Goal: Task Accomplishment & Management: Use online tool/utility

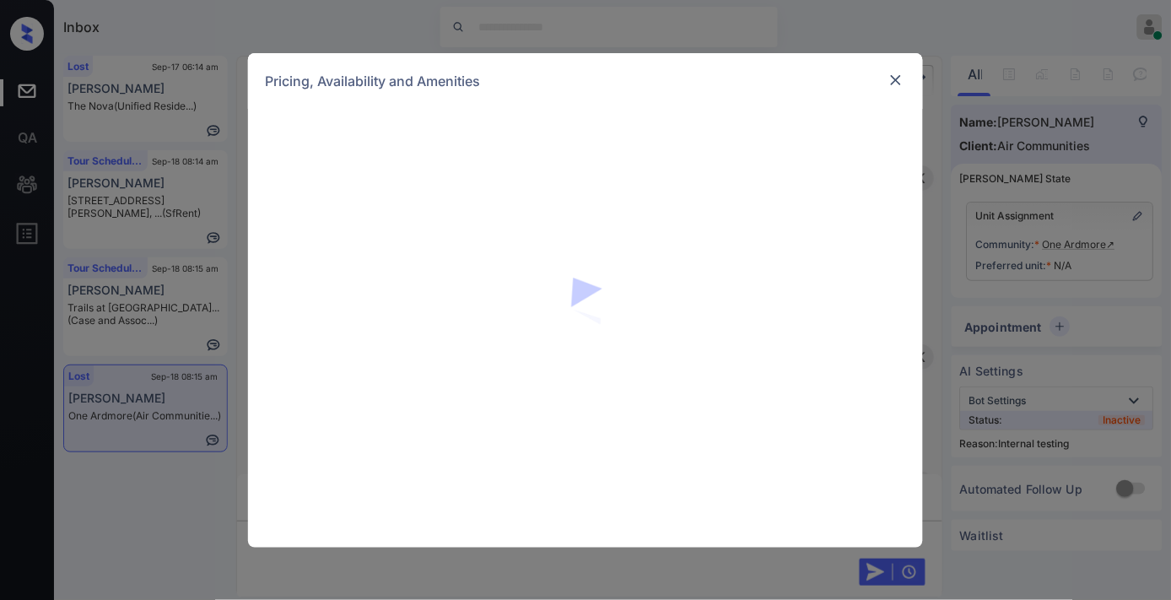
scroll to position [4000, 0]
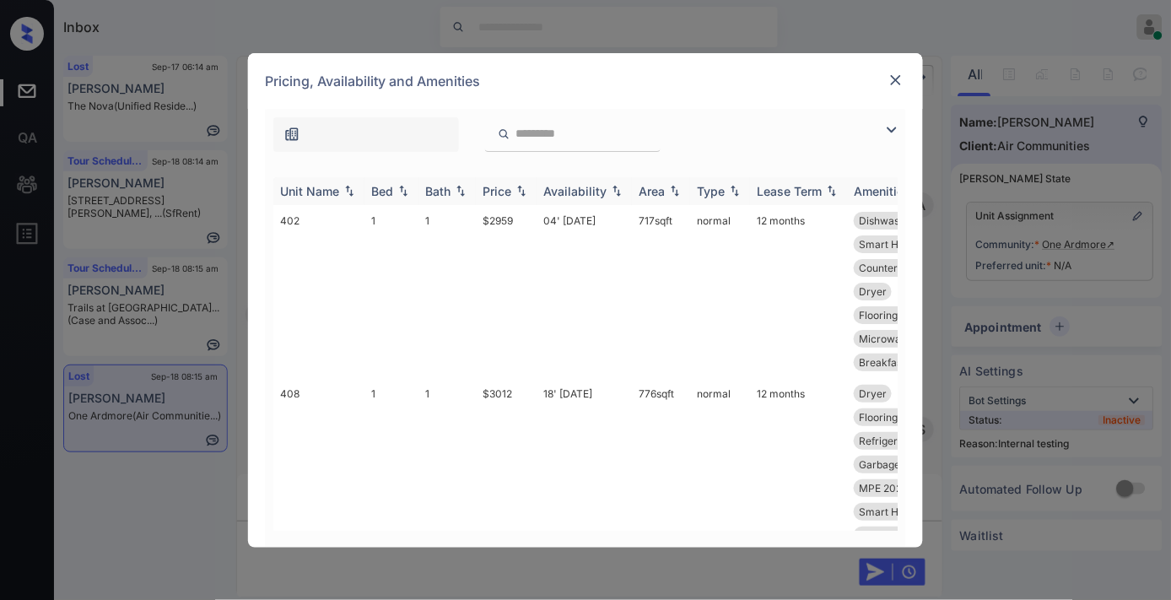
click at [506, 184] on div "Price" at bounding box center [496, 191] width 29 height 14
click at [504, 223] on td "$2959" at bounding box center [506, 291] width 61 height 173
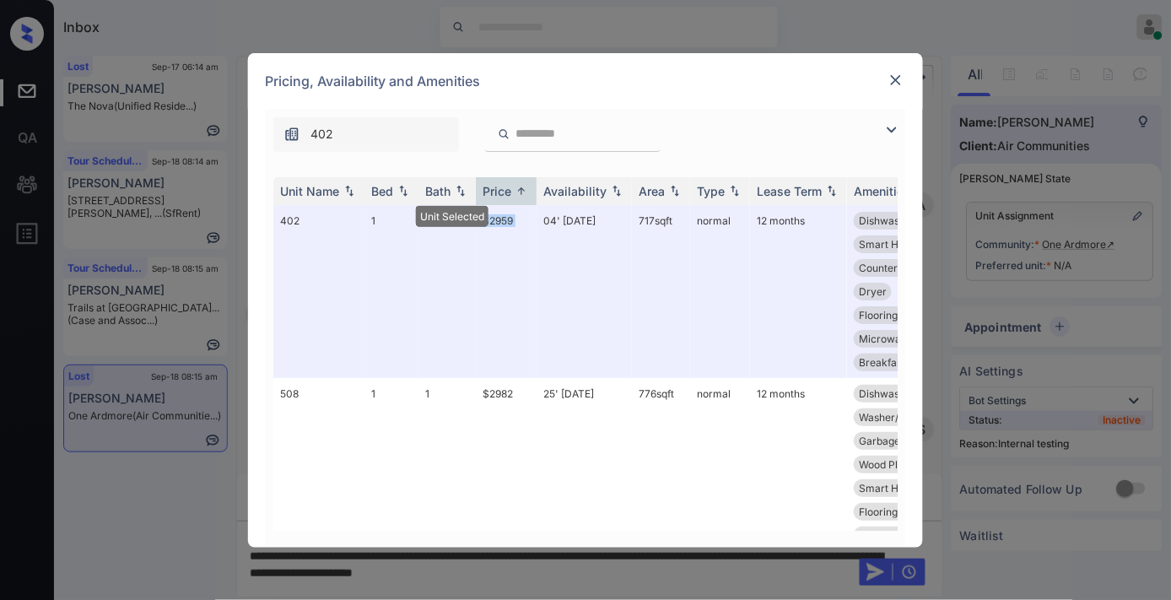
click at [897, 79] on img at bounding box center [895, 80] width 17 height 17
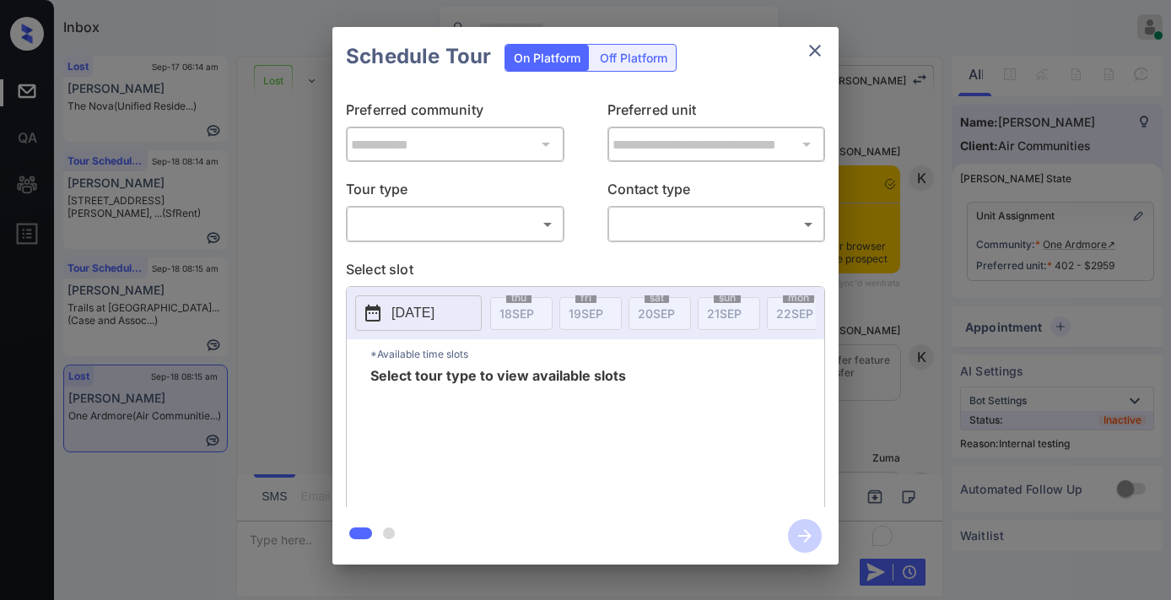
click at [506, 229] on body "Inbox [PERSON_NAME] Online Set yourself offline Set yourself on break Profile S…" at bounding box center [585, 300] width 1171 height 600
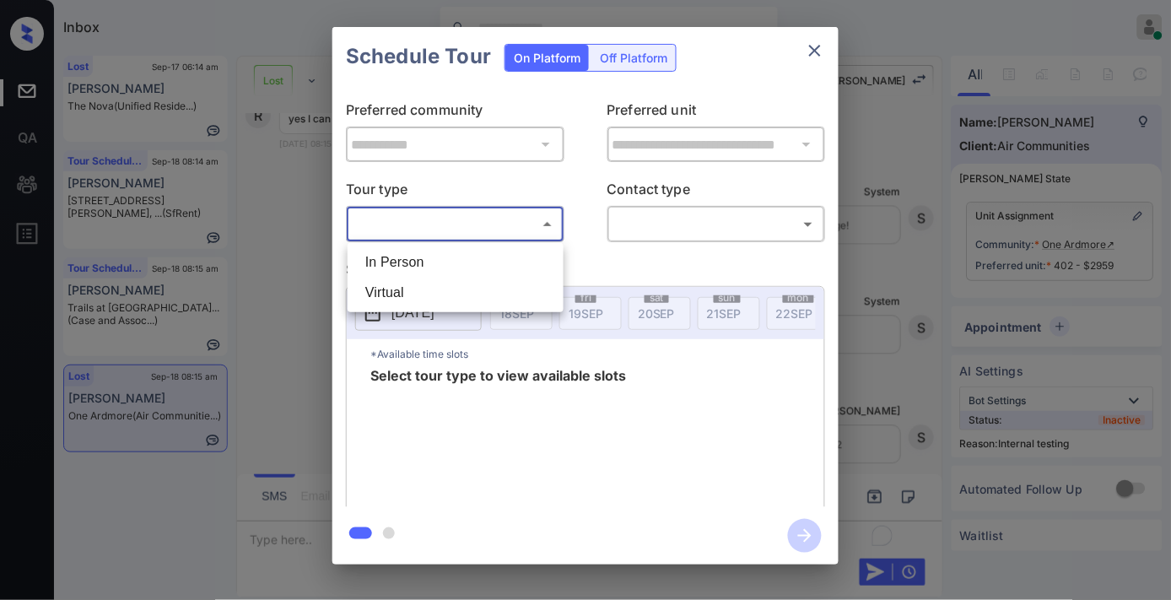
click at [500, 264] on li "In Person" at bounding box center [455, 262] width 207 height 30
type input "********"
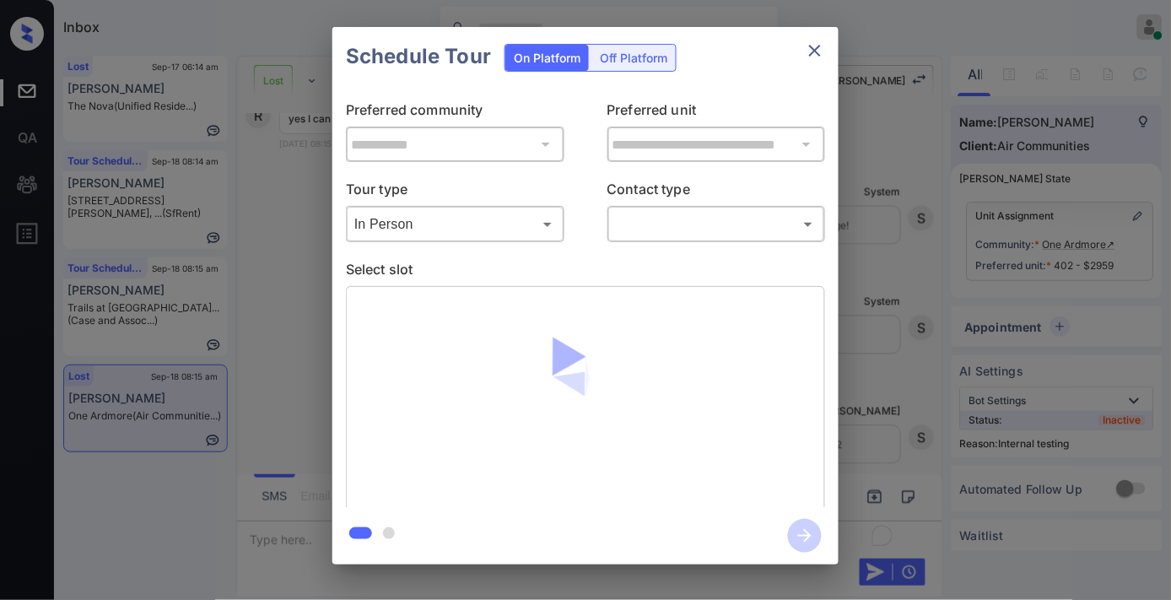
click at [679, 229] on body "Inbox [PERSON_NAME] Online Set yourself offline Set yourself on break Profile S…" at bounding box center [585, 300] width 1171 height 600
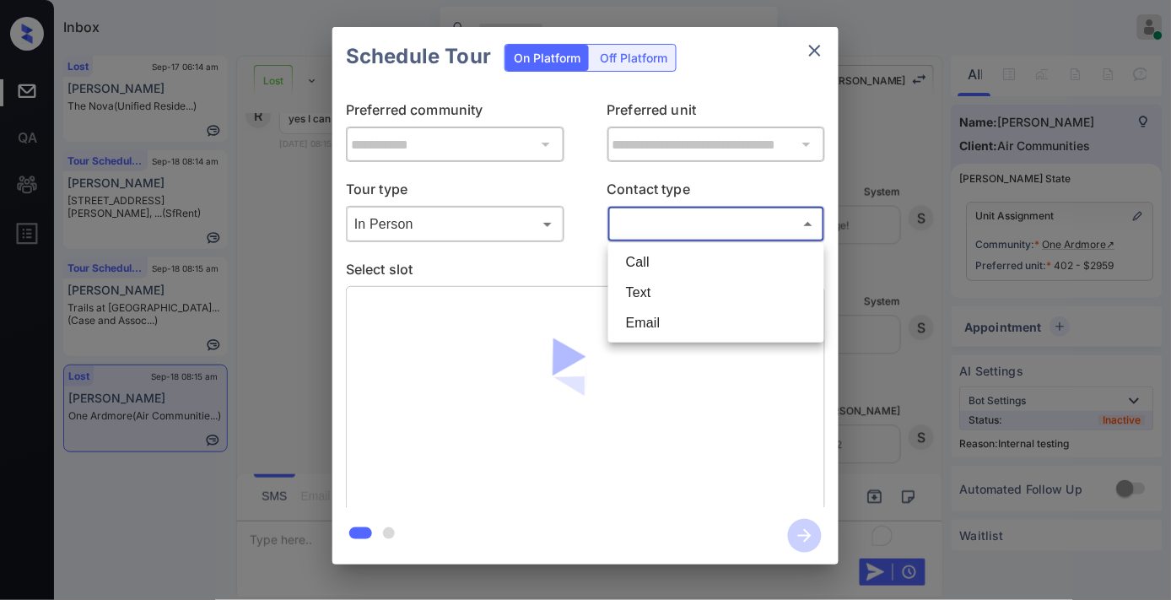
click at [681, 284] on li "Text" at bounding box center [715, 292] width 207 height 30
type input "****"
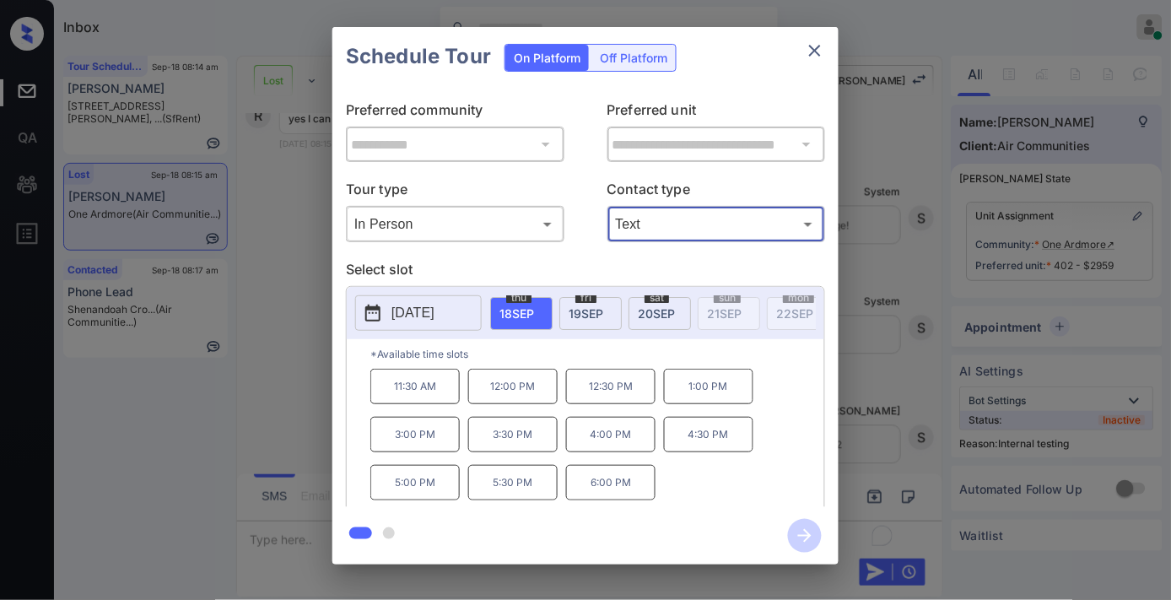
click at [707, 404] on p "1:00 PM" at bounding box center [708, 386] width 89 height 35
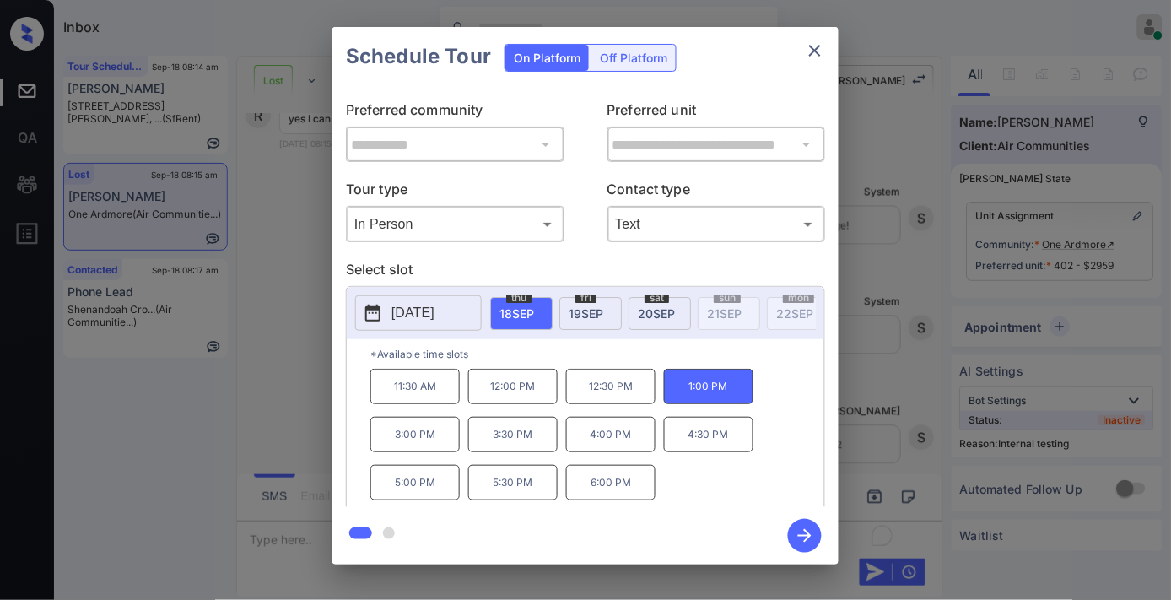
click at [799, 541] on icon "button" at bounding box center [805, 536] width 34 height 34
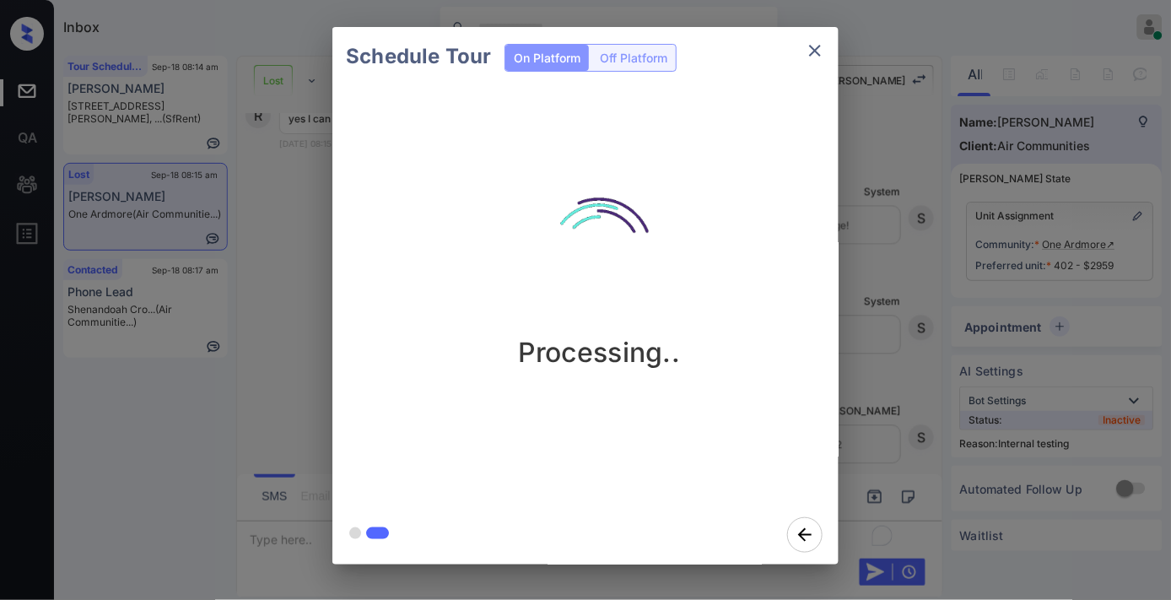
scroll to position [6465, 0]
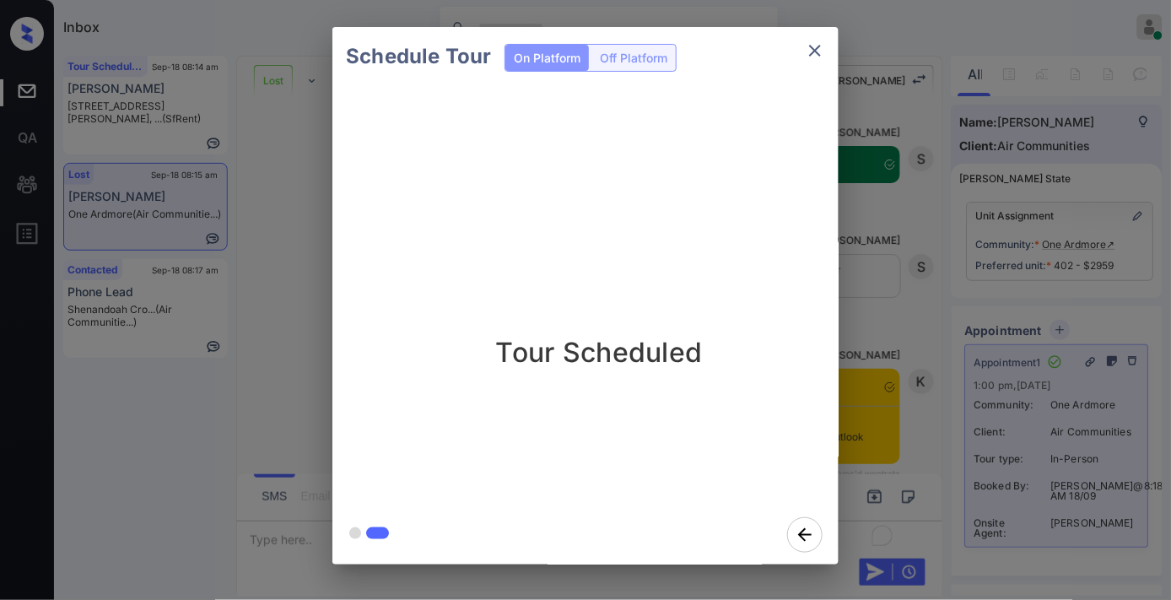
click at [821, 46] on icon "close" at bounding box center [815, 50] width 20 height 20
